Goal: Transaction & Acquisition: Register for event/course

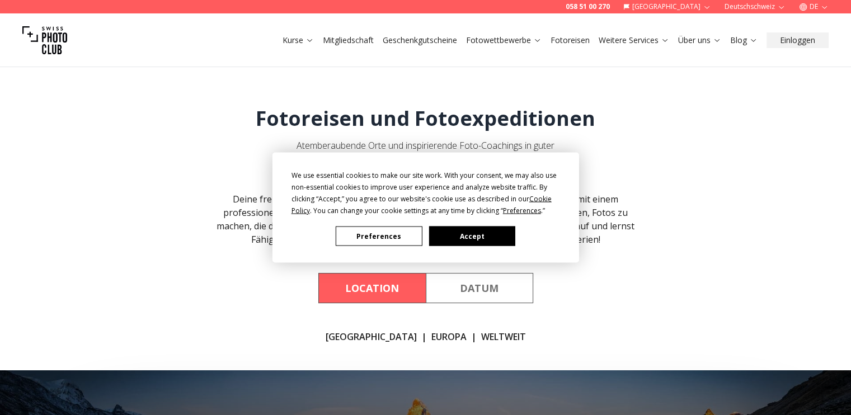
click at [489, 228] on button "Accept" at bounding box center [472, 237] width 86 height 20
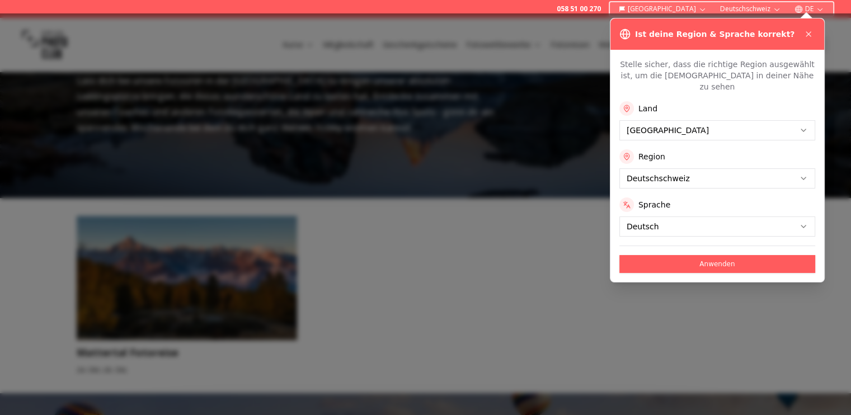
scroll to position [392, 0]
click at [696, 255] on button "Anwenden" at bounding box center [717, 264] width 196 height 18
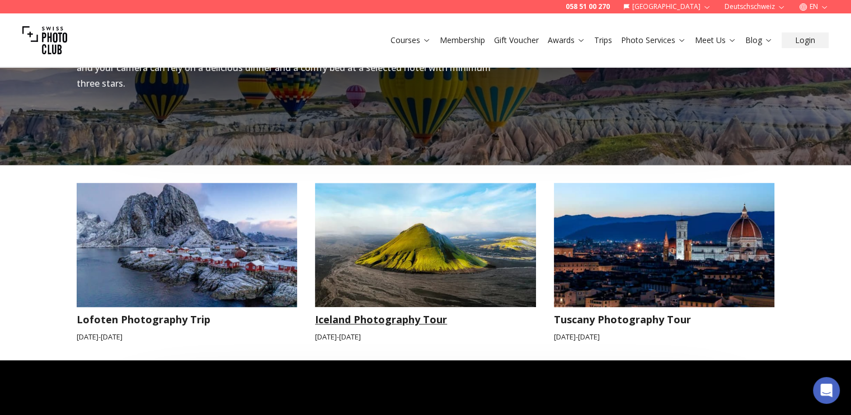
scroll to position [1175, 0]
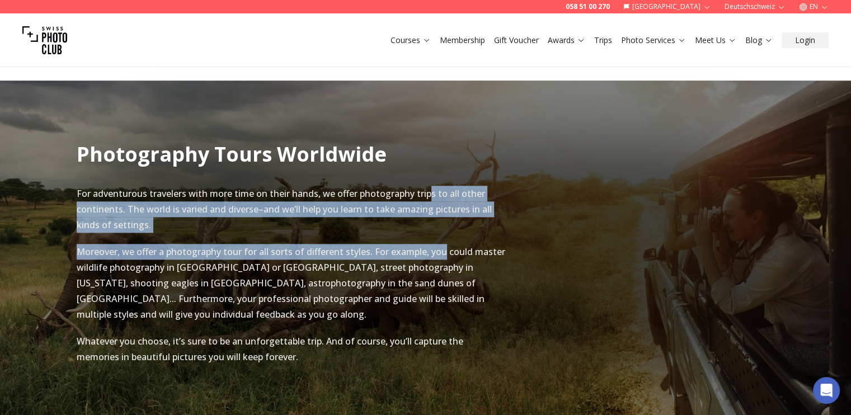
drag, startPoint x: 430, startPoint y: 153, endPoint x: 455, endPoint y: 223, distance: 75.0
click at [449, 212] on div "For adventurous travelers with more time on their hands, we offer photography t…" at bounding box center [292, 275] width 430 height 201
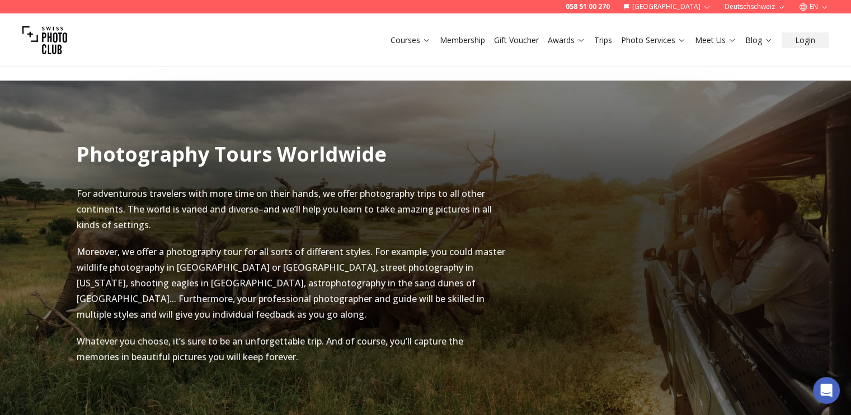
click at [459, 244] on p "Moreover, we offer a photography tour for all sorts of different styles. For ex…" at bounding box center [292, 283] width 430 height 78
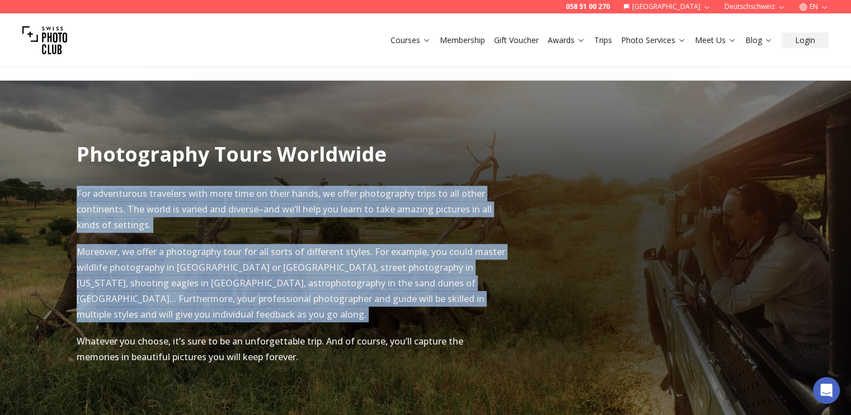
drag, startPoint x: 459, startPoint y: 232, endPoint x: 479, endPoint y: 164, distance: 71.0
click at [478, 186] on div "For adventurous travelers with more time on their hands, we offer photography t…" at bounding box center [292, 275] width 430 height 179
click at [463, 186] on p "For adventurous travelers with more time on their hands, we offer photography t…" at bounding box center [292, 209] width 430 height 47
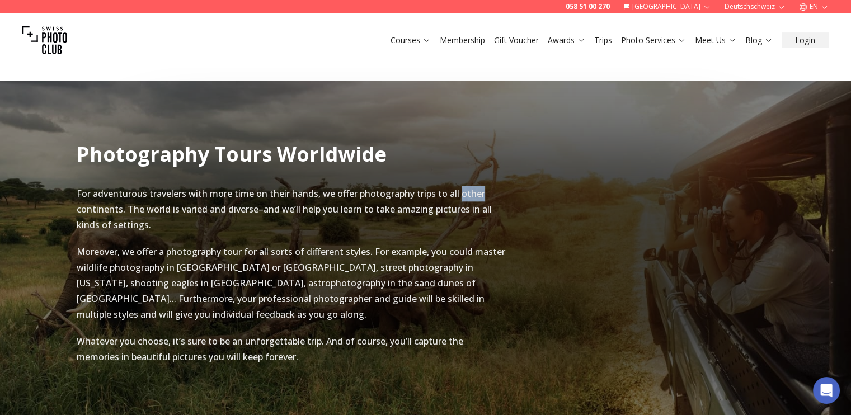
click at [463, 186] on p "For adventurous travelers with more time on their hands, we offer photography t…" at bounding box center [292, 209] width 430 height 47
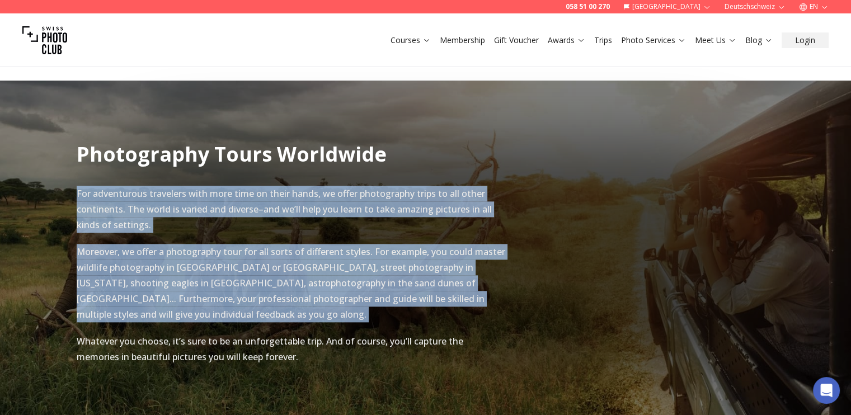
drag, startPoint x: 463, startPoint y: 163, endPoint x: 475, endPoint y: 267, distance: 104.8
click at [475, 265] on div "For adventurous travelers with more time on their hands, we offer photography t…" at bounding box center [292, 275] width 430 height 179
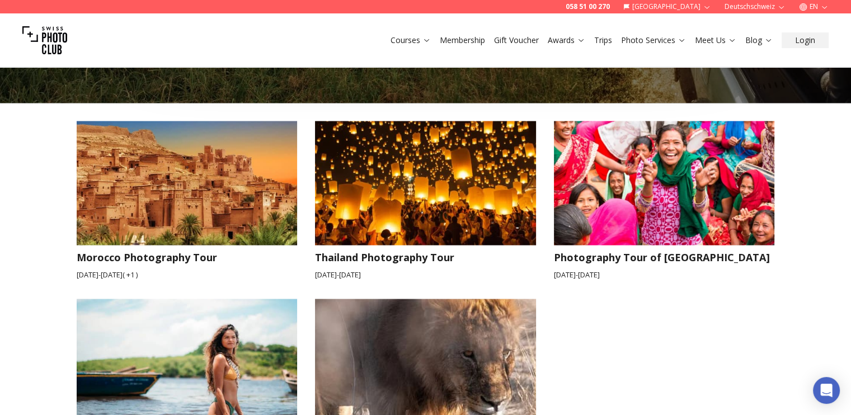
scroll to position [1455, 0]
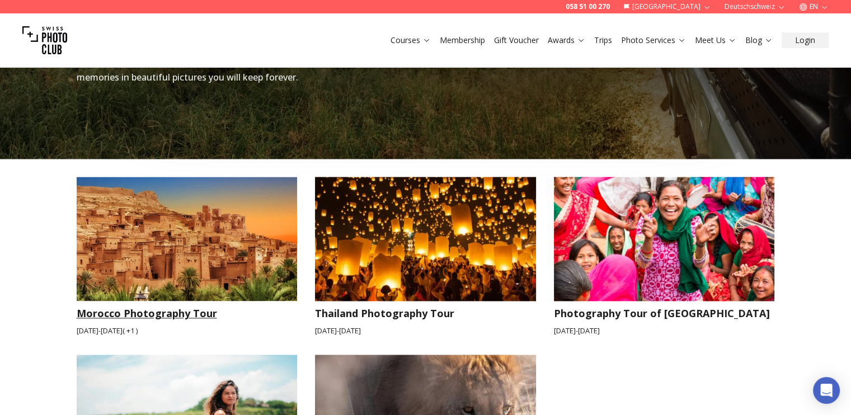
click at [271, 218] on img at bounding box center [187, 239] width 221 height 124
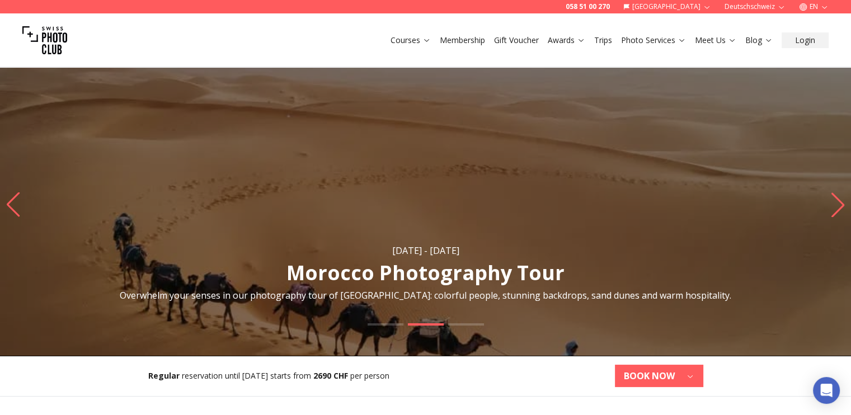
click at [462, 39] on link "Membership" at bounding box center [462, 40] width 45 height 11
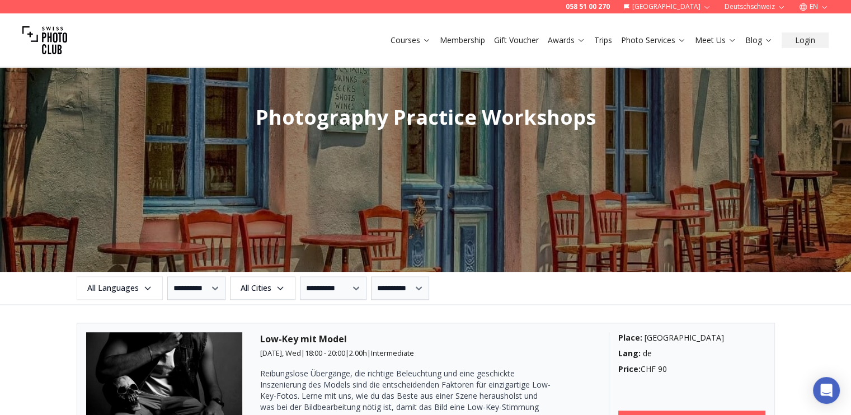
scroll to position [1175, 0]
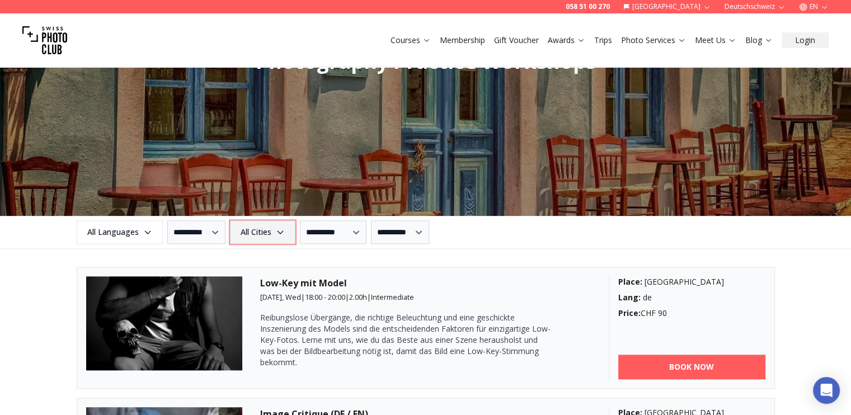
click at [283, 231] on span "All Cities" at bounding box center [263, 232] width 62 height 20
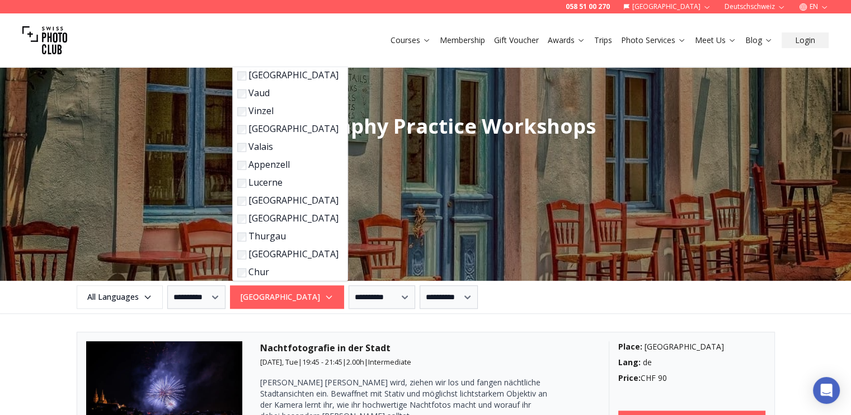
scroll to position [1112, 0]
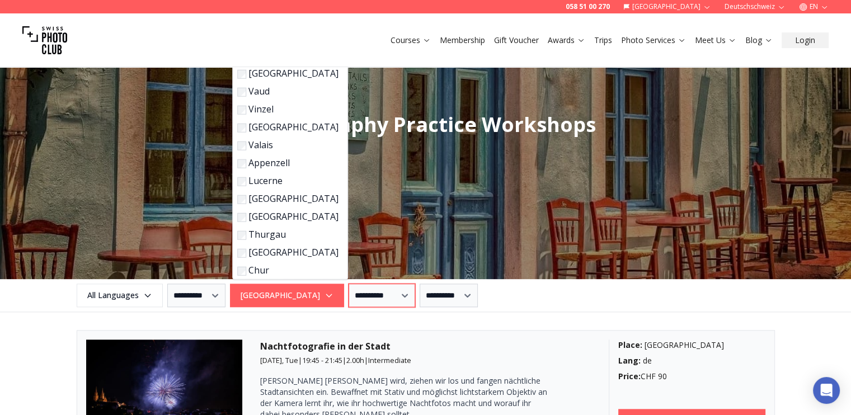
click at [349, 291] on select "**********" at bounding box center [382, 295] width 67 height 23
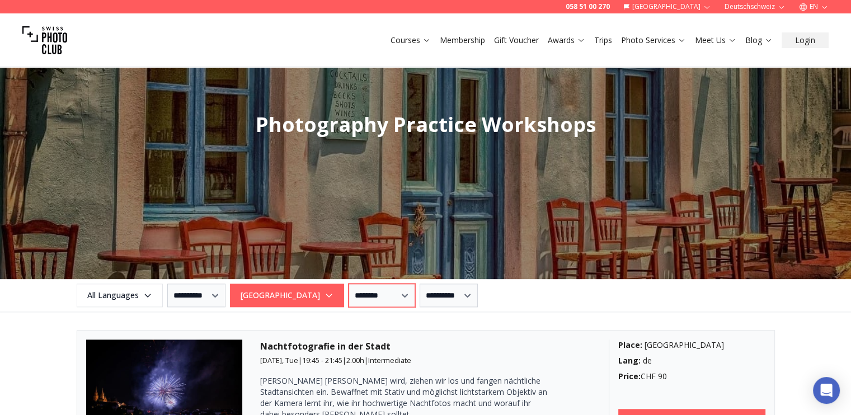
click at [349, 284] on select "**********" at bounding box center [382, 295] width 67 height 23
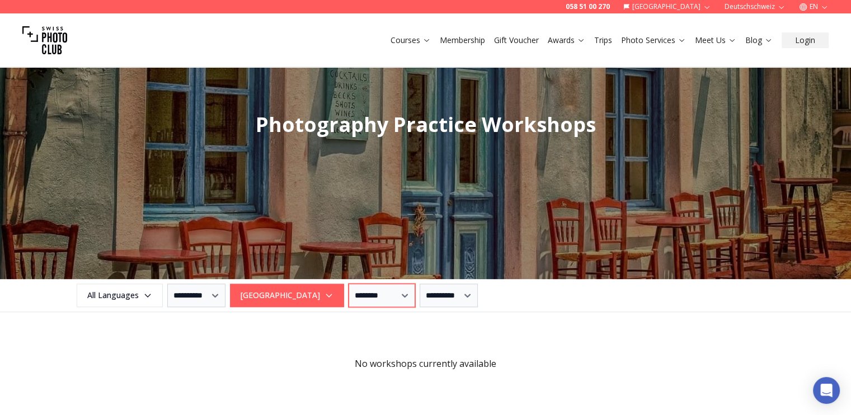
scroll to position [1223, 0]
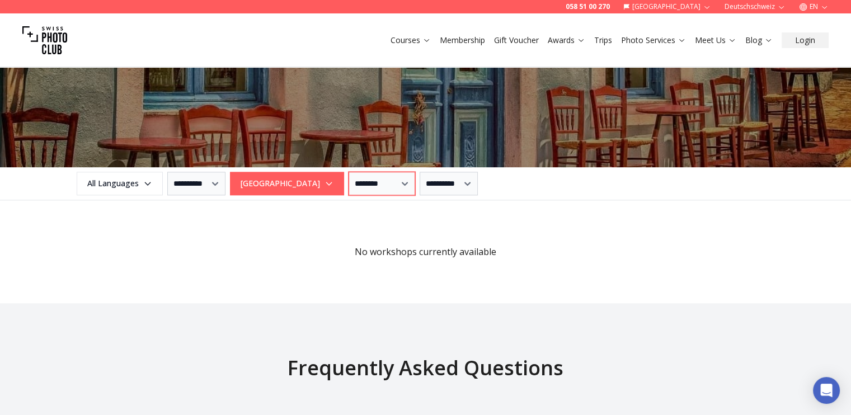
click at [356, 190] on select "**********" at bounding box center [382, 183] width 67 height 23
select select "*"
click at [349, 172] on select "**********" at bounding box center [382, 183] width 67 height 23
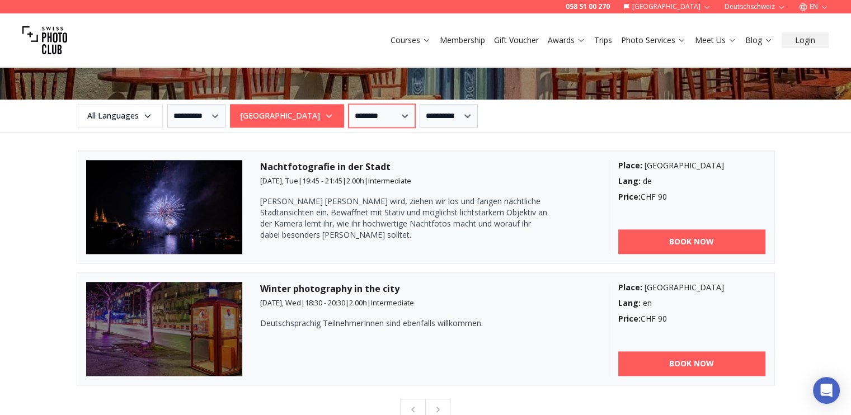
scroll to position [1335, 0]
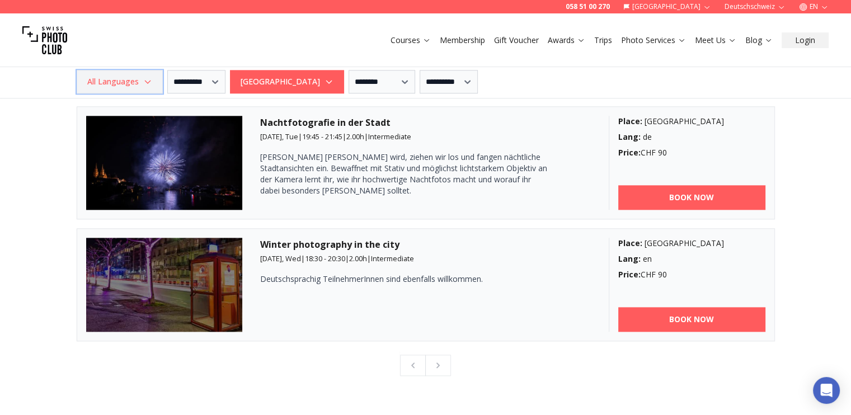
click at [147, 81] on icon "button" at bounding box center [147, 82] width 9 height 9
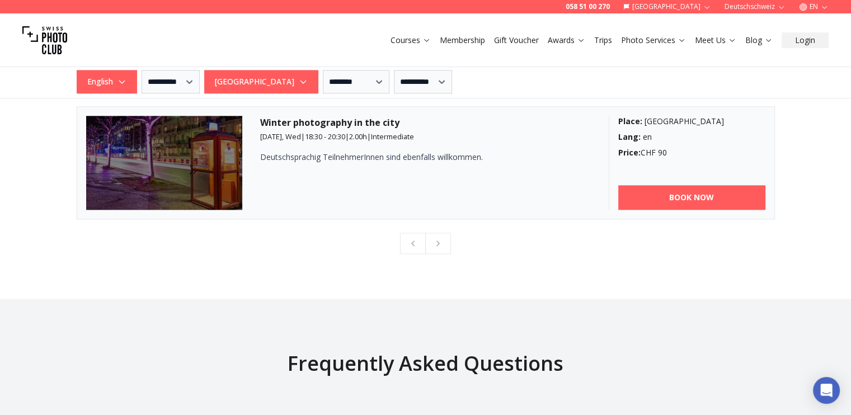
click at [371, 178] on div "Winter photography in the city [DATE], Wed | 18:30 - 20:30 | 2.00 h | Intermedi…" at bounding box center [425, 163] width 331 height 94
click at [299, 83] on icon "button" at bounding box center [303, 82] width 9 height 9
click at [399, 177] on div "Winter photography in the city [DATE], Wed | 18:30 - 20:30 | 2.00 h | Intermedi…" at bounding box center [425, 163] width 331 height 94
click at [208, 170] on img at bounding box center [164, 163] width 157 height 94
